Goal: Information Seeking & Learning: Learn about a topic

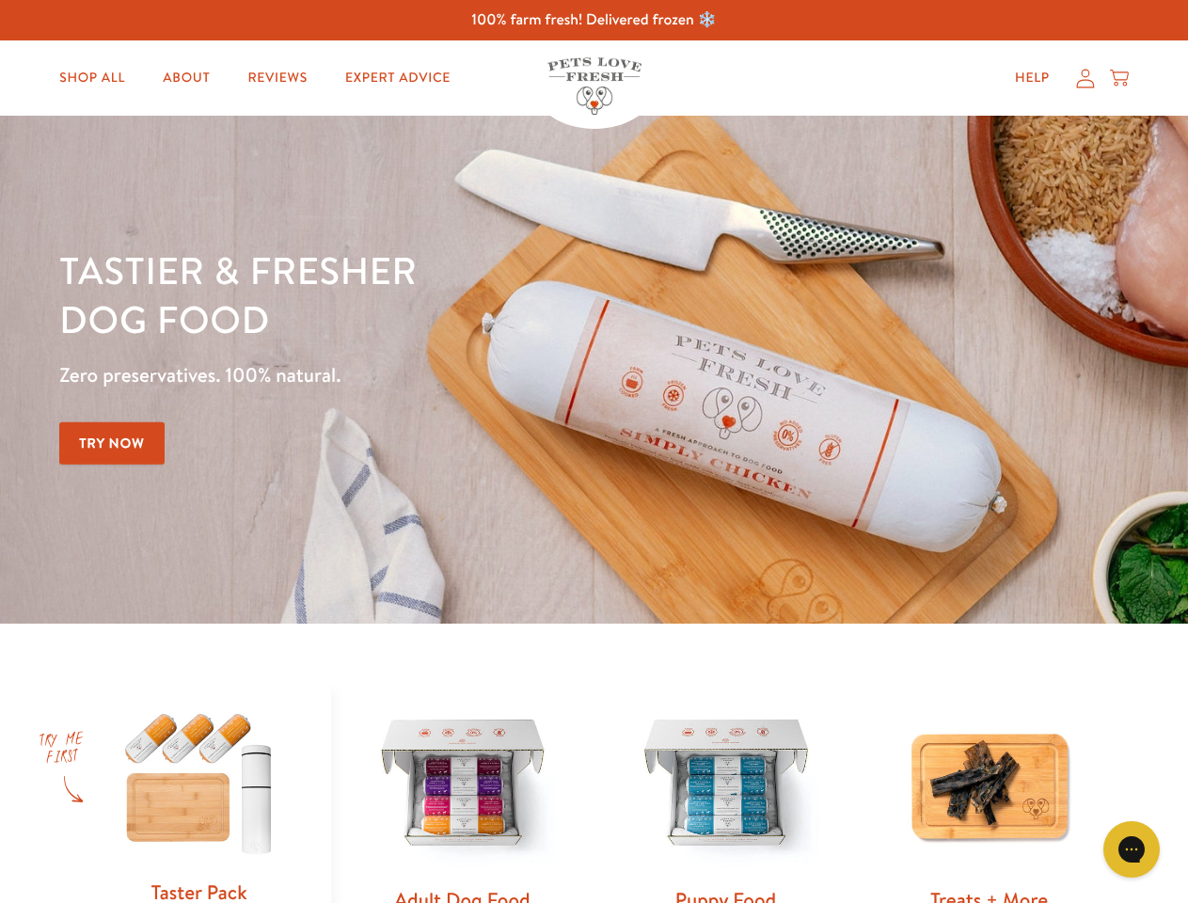
click at [594, 451] on div "Tastier & fresher dog food Zero preservatives. 100% natural. Try Now" at bounding box center [415, 369] width 713 height 248
click at [1132, 849] on icon "Gorgias live chat" at bounding box center [1131, 849] width 18 height 18
